Goal: Find specific page/section: Find specific page/section

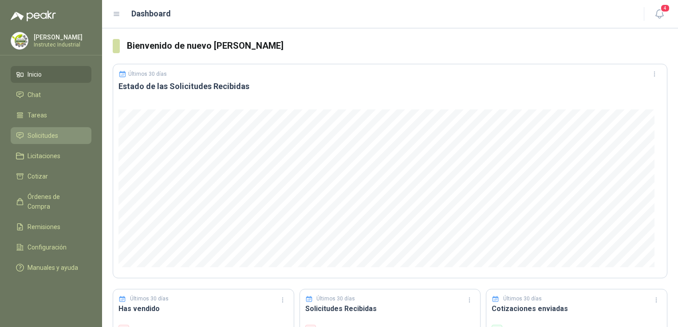
click at [54, 142] on link "Solicitudes" at bounding box center [51, 135] width 81 height 17
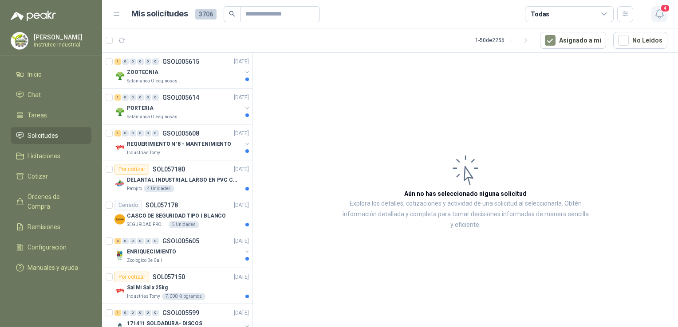
click at [660, 14] on icon "button" at bounding box center [659, 13] width 11 height 11
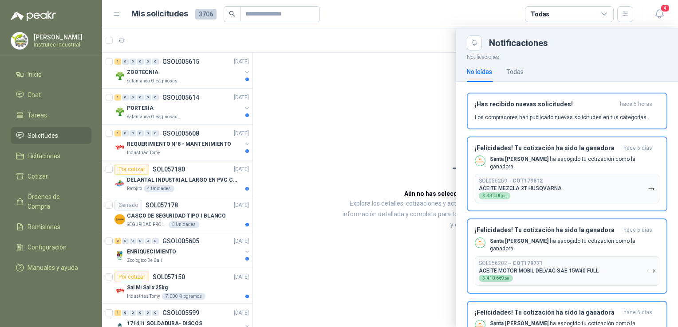
click at [199, 79] on div at bounding box center [390, 177] width 576 height 299
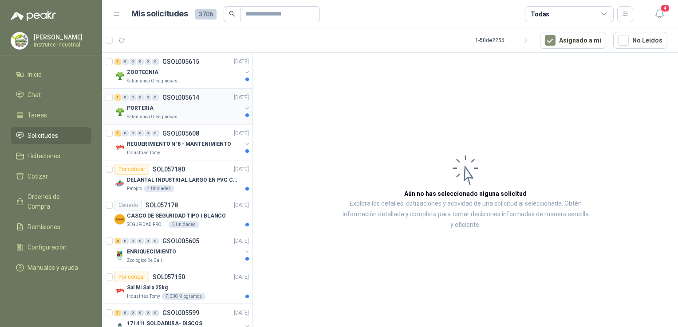
click at [203, 107] on div "PORTERIA" at bounding box center [184, 108] width 115 height 11
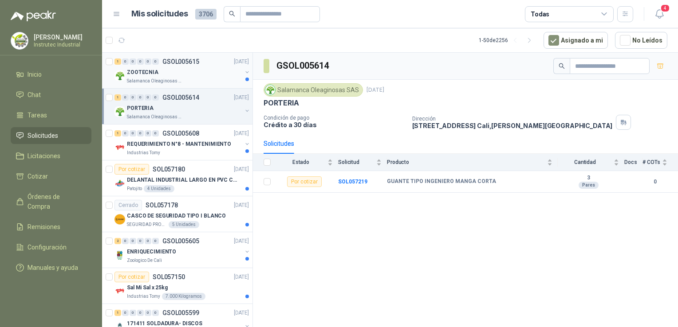
click at [193, 74] on div "ZOOTECNIA" at bounding box center [184, 72] width 115 height 11
click at [201, 111] on div "PORTERIA" at bounding box center [184, 108] width 115 height 11
click at [42, 196] on span "Órdenes de Compra" at bounding box center [55, 202] width 55 height 20
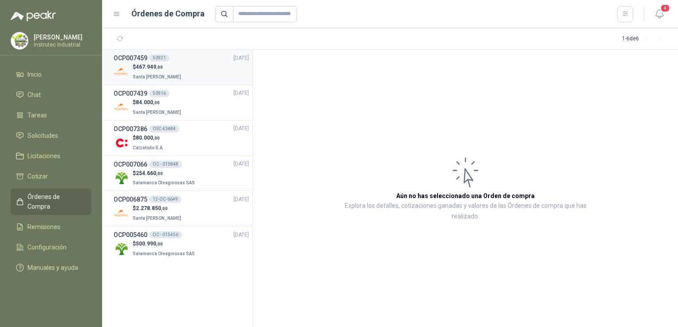
click at [183, 71] on div "$ 467.949 ,00 [GEOGRAPHIC_DATA][PERSON_NAME]" at bounding box center [181, 72] width 135 height 18
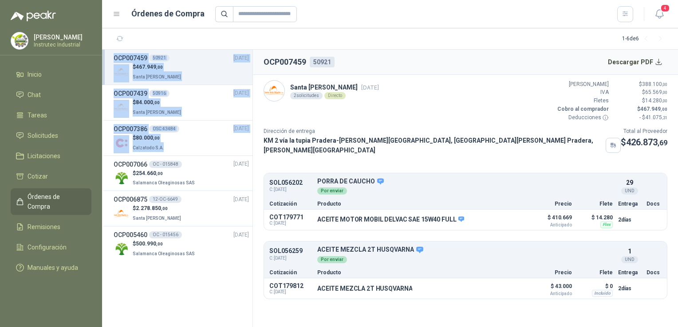
drag, startPoint x: 197, startPoint y: 154, endPoint x: 105, endPoint y: 59, distance: 132.4
click at [105, 59] on ul "OCP007459 50921 [DATE] $ 467.949 ,00 [GEOGRAPHIC_DATA][PERSON_NAME] OCP007439 5…" at bounding box center [177, 156] width 150 height 212
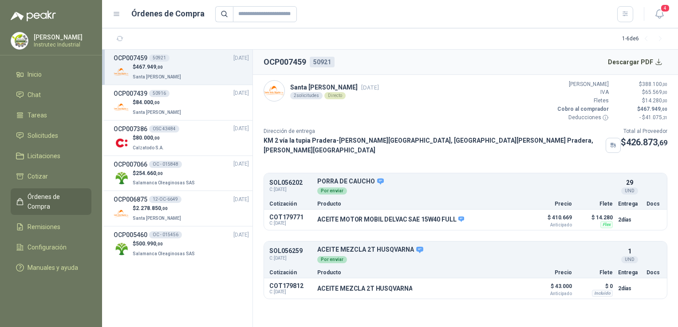
click at [413, 7] on div at bounding box center [424, 14] width 418 height 16
